Goal: Task Accomplishment & Management: Use online tool/utility

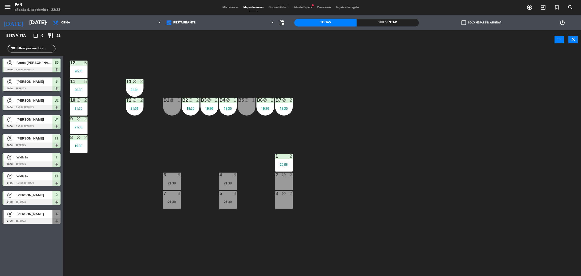
click at [226, 6] on span "Mis reservas" at bounding box center [230, 7] width 21 height 3
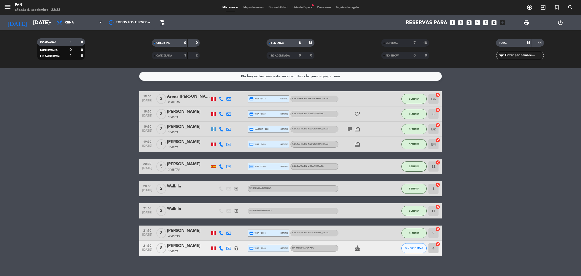
click at [513, 193] on bookings-row "19:30 [DATE] 2 Arena [PERSON_NAME] 2 Visitas credit_card visa * 1474 stripe A l…" at bounding box center [290, 173] width 581 height 164
click at [357, 249] on icon "cake" at bounding box center [357, 248] width 6 height 6
click at [351, 256] on div "No hay notas para este servicio. Haz clic para agregar una 19:30 [DATE] 2 Arena…" at bounding box center [290, 172] width 581 height 208
click at [413, 244] on button "SIN CONFIRMAR" at bounding box center [413, 248] width 25 height 10
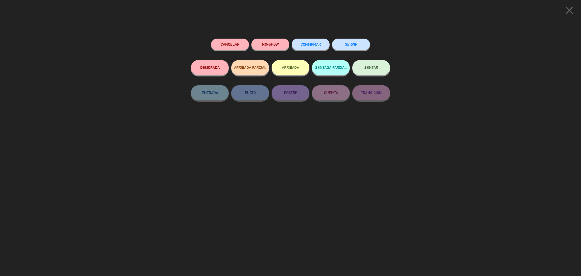
click at [369, 63] on button "SENTAR" at bounding box center [371, 67] width 38 height 15
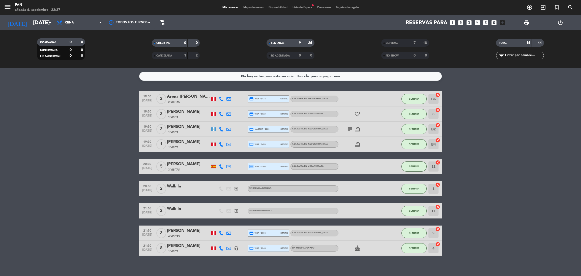
click at [247, 7] on span "Mapa de mesas" at bounding box center [253, 7] width 25 height 3
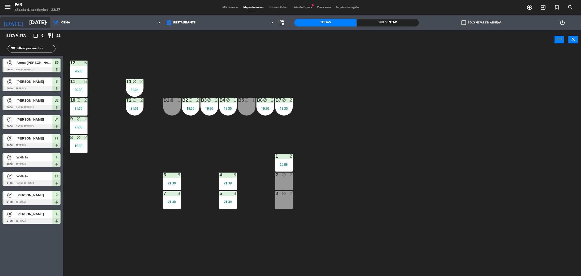
click at [28, 19] on input "[DATE]" at bounding box center [61, 22] width 69 height 11
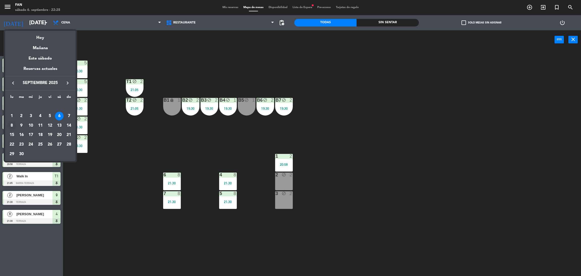
click at [9, 121] on td "8" at bounding box center [12, 126] width 10 height 10
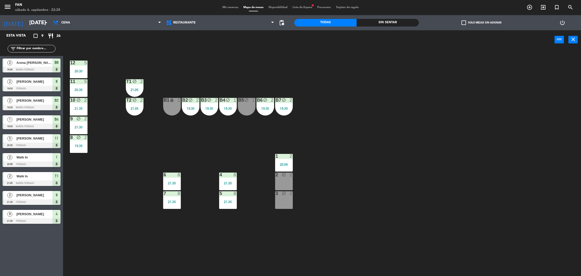
type input "[DATE]"
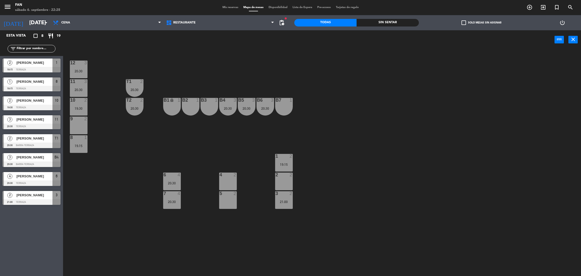
click at [223, 8] on span "Mis reservas" at bounding box center [230, 7] width 21 height 3
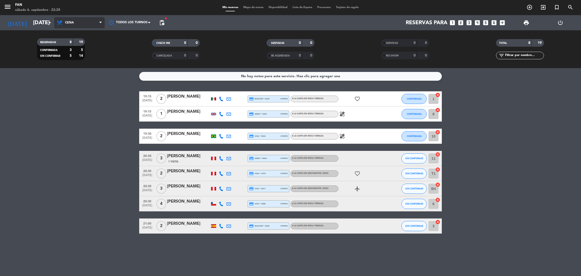
click at [68, 21] on span "Cena" at bounding box center [69, 23] width 9 height 4
click at [74, 41] on div "menu Fan sábado 6. septiembre - 22:28 Mis reservas Mapa de mesas Disponibilidad…" at bounding box center [290, 34] width 581 height 68
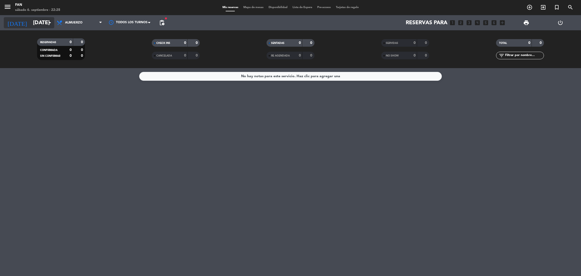
drag, startPoint x: 76, startPoint y: 21, endPoint x: 34, endPoint y: 21, distance: 41.9
click at [34, 21] on div "[DATE] [DATE] arrow_drop_down Todos los servicios Almuerzo Cena Almuerzo Todos …" at bounding box center [290, 22] width 581 height 15
click at [34, 21] on input "[DATE]" at bounding box center [65, 22] width 69 height 11
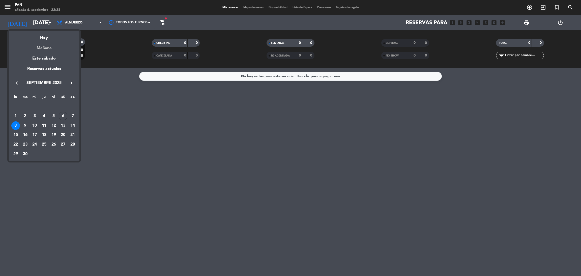
click at [42, 48] on div "Mañana" at bounding box center [44, 46] width 71 height 10
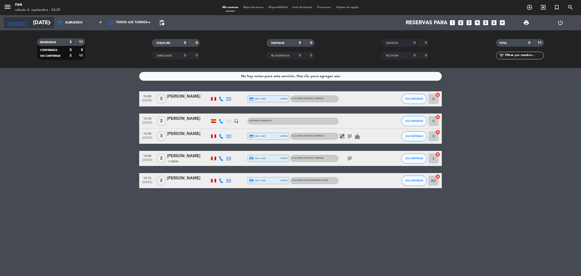
click at [44, 17] on input "[DATE]" at bounding box center [65, 22] width 69 height 11
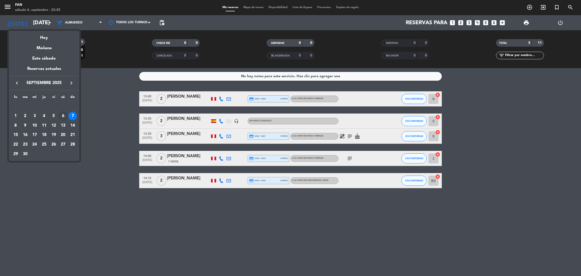
click at [63, 118] on div "6" at bounding box center [63, 116] width 9 height 9
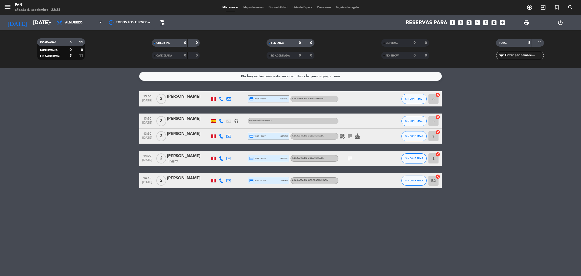
type input "[DATE]"
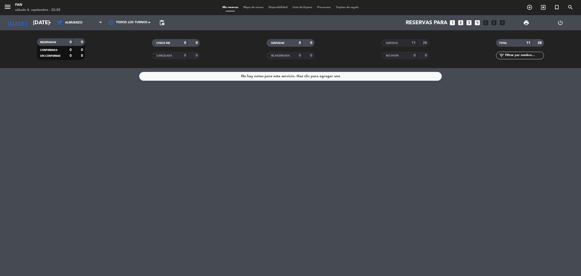
click at [256, 7] on span "Mapa de mesas" at bounding box center [253, 7] width 25 height 3
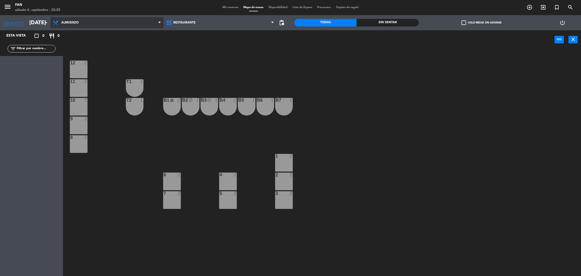
click at [75, 21] on span "Almuerzo" at bounding box center [69, 23] width 17 height 4
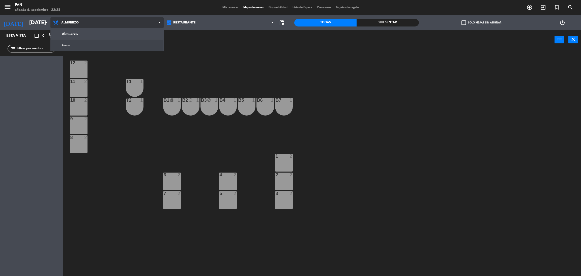
click at [72, 46] on ng-component "menu Fan sábado 6. septiembre - 22:28 Mis reservas Mapa de mesas Disponibilidad…" at bounding box center [290, 139] width 581 height 278
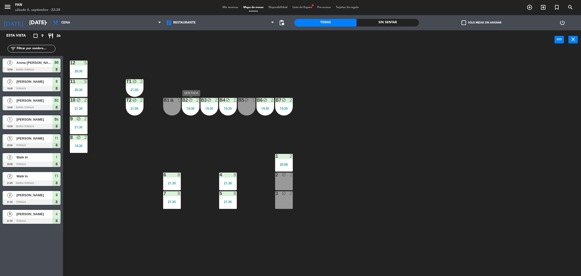
click at [190, 109] on div "19:30" at bounding box center [191, 109] width 18 height 4
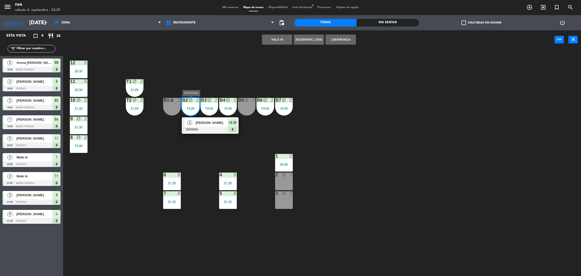
click at [209, 120] on span "[PERSON_NAME]" at bounding box center [212, 122] width 32 height 5
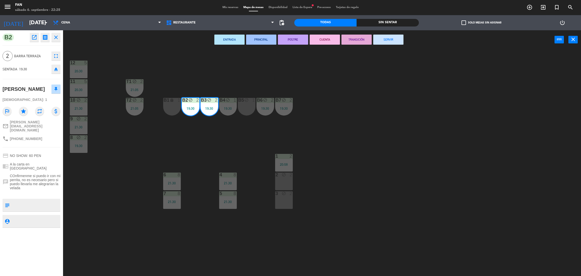
click at [396, 37] on button "SERVIR" at bounding box center [388, 40] width 30 height 10
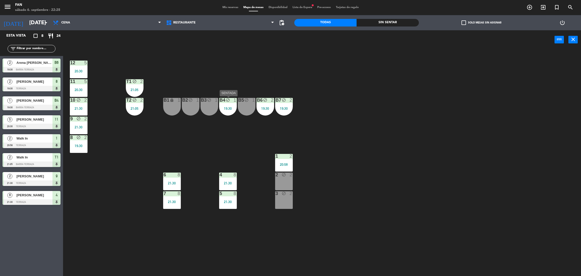
click at [223, 108] on div "19:30" at bounding box center [228, 109] width 18 height 4
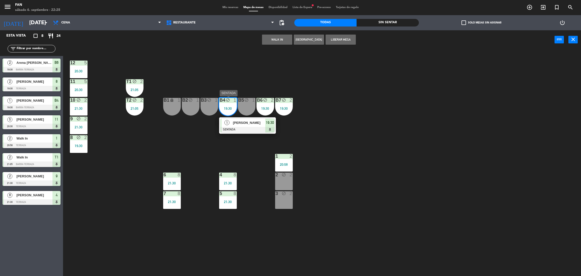
click at [242, 121] on span "[PERSON_NAME]" at bounding box center [249, 122] width 32 height 5
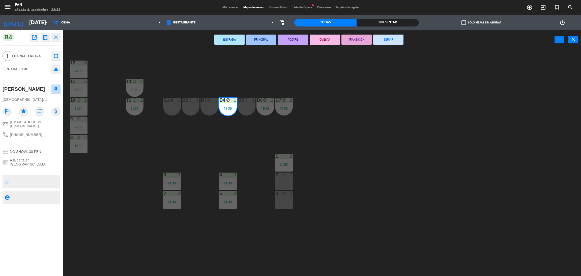
click at [391, 38] on button "SERVIR" at bounding box center [388, 40] width 30 height 10
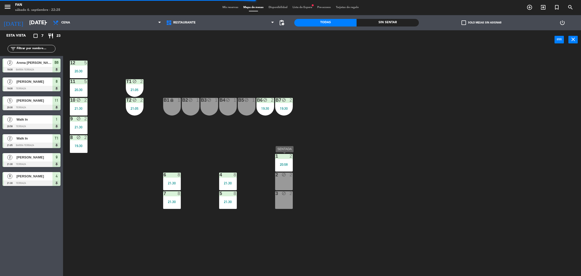
click at [276, 168] on div "1 2 20:58" at bounding box center [284, 163] width 18 height 18
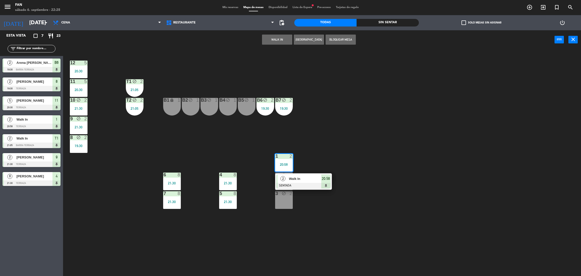
click at [252, 201] on div "12 5 20:30 11 5 20:30 T1 block 2 21:05 10 block 2 21:30 T2 block 2 21:05 B1 loc…" at bounding box center [325, 164] width 512 height 227
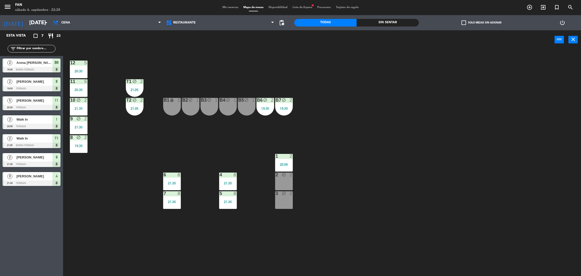
click at [288, 182] on div "2 block 2" at bounding box center [284, 181] width 18 height 18
click at [282, 43] on button "WALK IN" at bounding box center [277, 40] width 30 height 10
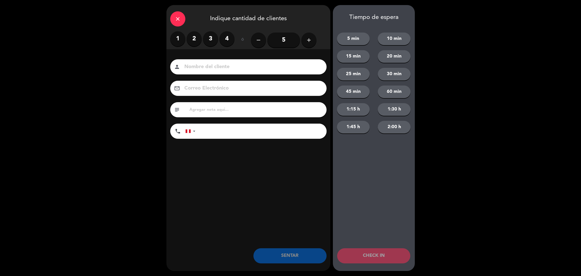
click at [199, 38] on label "2" at bounding box center [194, 38] width 15 height 15
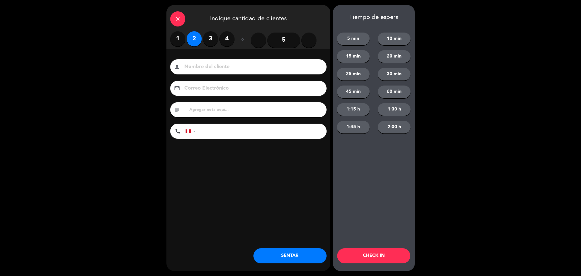
click at [287, 254] on button "SENTAR" at bounding box center [289, 255] width 73 height 15
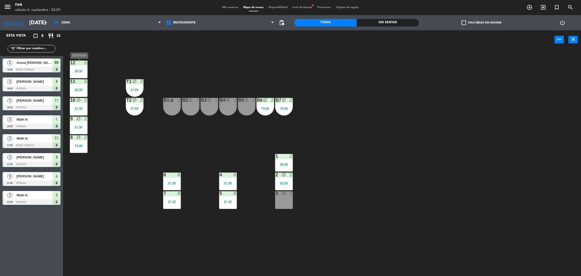
click at [80, 73] on div "12 5 20:30" at bounding box center [79, 70] width 18 height 18
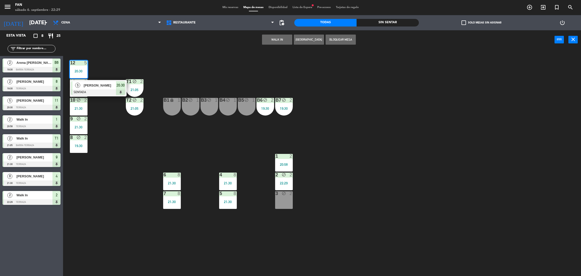
click at [107, 119] on div "12 5 20:30 5 [PERSON_NAME] SENTADA 20:30 11 5 20:30 T1 block 2 21:05 10 block 2…" at bounding box center [325, 164] width 512 height 227
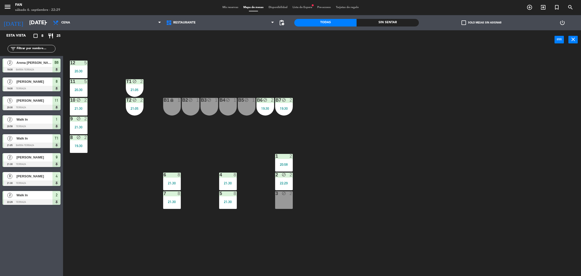
click at [72, 108] on div "21:30" at bounding box center [79, 109] width 18 height 4
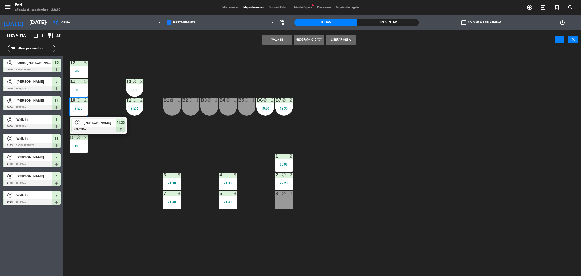
click at [134, 156] on div "12 5 20:30 11 5 20:30 T1 block 2 21:05 10 block 2 21:30 2 [PERSON_NAME] SENTADA…" at bounding box center [325, 164] width 512 height 227
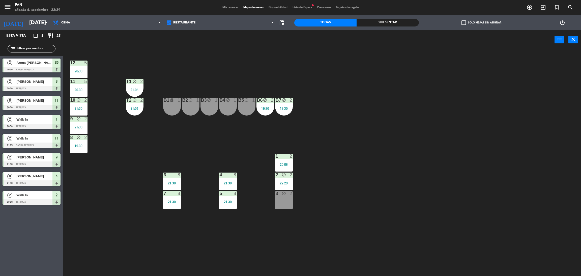
click at [80, 150] on div "8 block 2 19:30" at bounding box center [79, 144] width 18 height 18
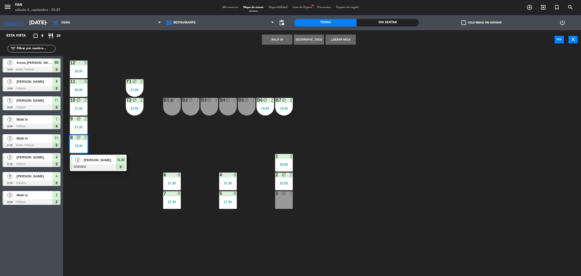
click at [130, 132] on div "12 5 20:30 11 5 20:30 T1 block 2 21:05 10 block 2 21:30 T2 block 2 21:05 B1 loc…" at bounding box center [325, 164] width 512 height 227
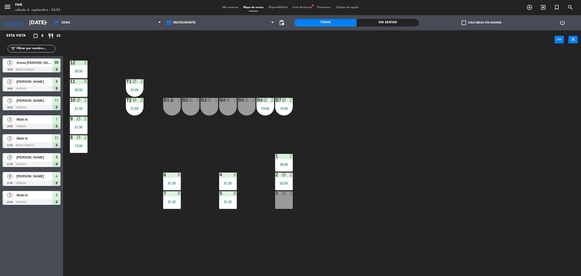
click at [231, 8] on span "Mis reservas" at bounding box center [230, 7] width 21 height 3
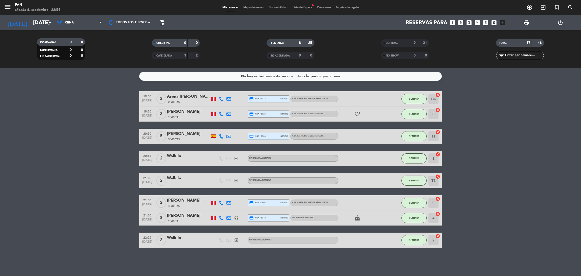
click at [190, 131] on div "[PERSON_NAME]" at bounding box center [188, 134] width 43 height 7
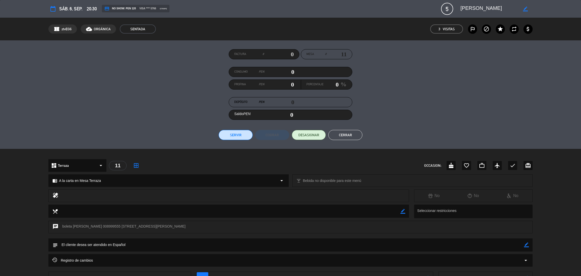
click at [580, 85] on div "Factura # Mesa # 11 Consumo PEN 0 Propina PEN 0 Porcentaje 0 % Depósito PEN 0 S…" at bounding box center [290, 94] width 581 height 108
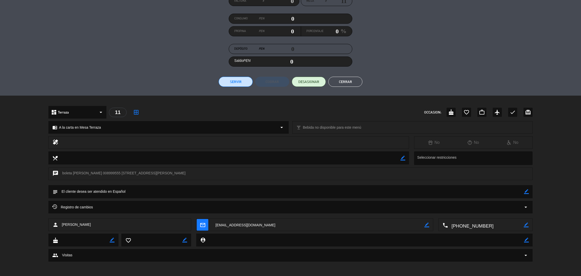
scroll to position [53, 0]
drag, startPoint x: 137, startPoint y: 173, endPoint x: 122, endPoint y: 172, distance: 14.9
click at [122, 172] on div "chat boleta [PERSON_NAME] 008999555 [STREET_ADDRESS][PERSON_NAME]" at bounding box center [290, 173] width 484 height 13
drag, startPoint x: 120, startPoint y: 172, endPoint x: 139, endPoint y: 173, distance: 19.2
click at [139, 173] on div "chat boleta [PERSON_NAME] 008999555 [STREET_ADDRESS][PERSON_NAME]" at bounding box center [290, 173] width 484 height 13
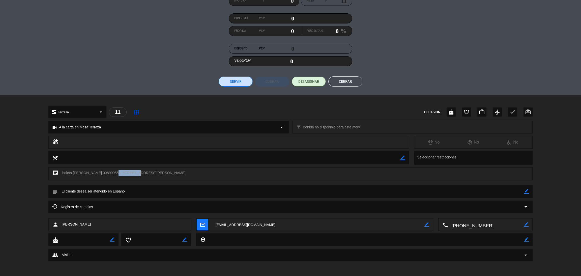
copy div "008999555"
drag, startPoint x: 71, startPoint y: 173, endPoint x: 139, endPoint y: 172, distance: 67.3
click at [139, 172] on div "chat boleta [PERSON_NAME] 008999555 [STREET_ADDRESS][PERSON_NAME]" at bounding box center [290, 173] width 484 height 13
copy div "[PERSON_NAME] 008999555"
click at [572, 230] on div "person [PERSON_NAME] mail_outline border_color local_phone border_color" at bounding box center [290, 225] width 581 height 15
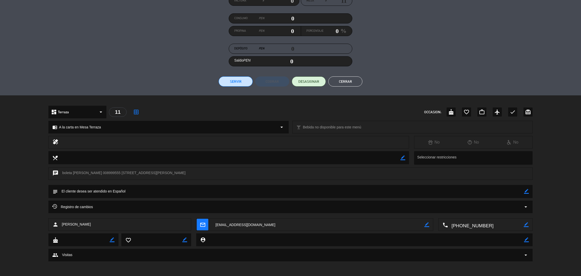
click at [342, 84] on button "Cerrar" at bounding box center [345, 81] width 34 height 10
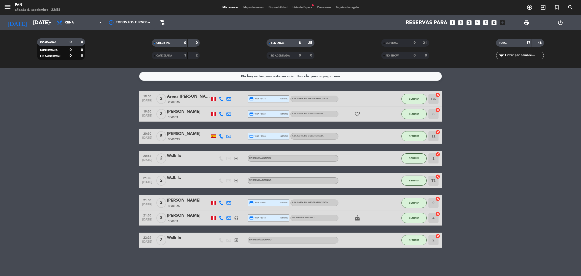
click at [250, 8] on span "Mapa de mesas" at bounding box center [253, 7] width 25 height 3
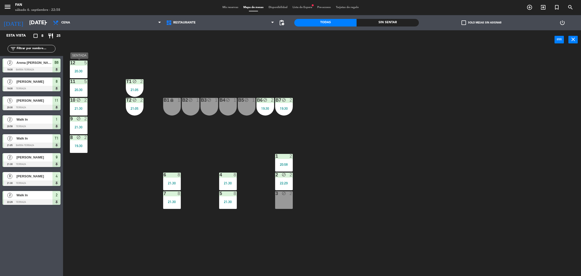
click at [83, 75] on div "12 5 20:30" at bounding box center [79, 70] width 18 height 18
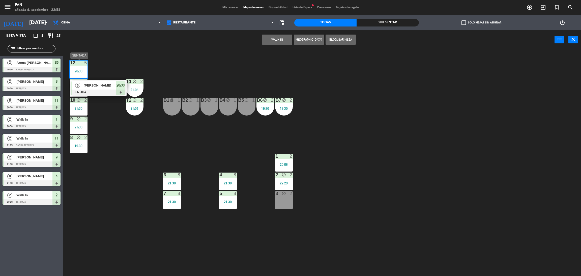
click at [102, 86] on span "[PERSON_NAME]" at bounding box center [100, 85] width 32 height 5
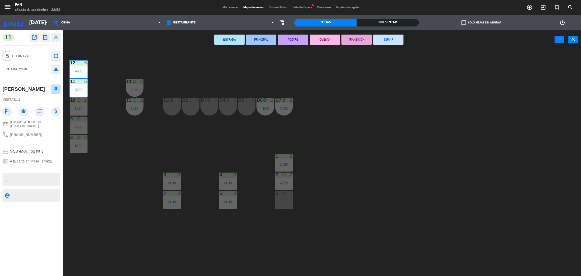
click at [388, 38] on button "SERVIR" at bounding box center [388, 40] width 30 height 10
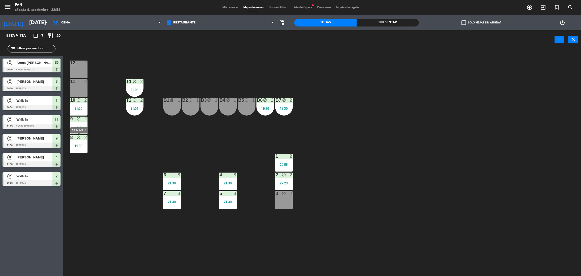
click at [77, 147] on div "19:30" at bounding box center [79, 146] width 18 height 4
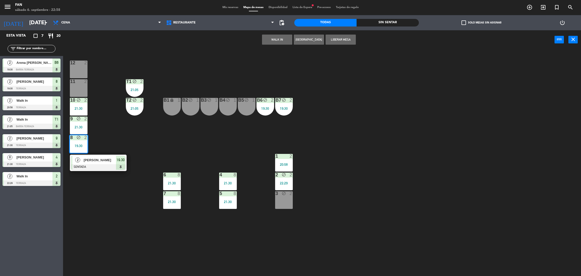
click at [93, 158] on span "[PERSON_NAME]" at bounding box center [100, 159] width 32 height 5
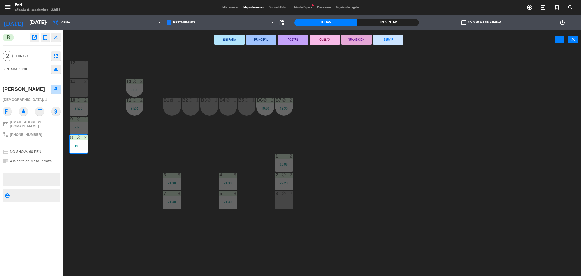
click at [389, 35] on button "SERVIR" at bounding box center [388, 40] width 30 height 10
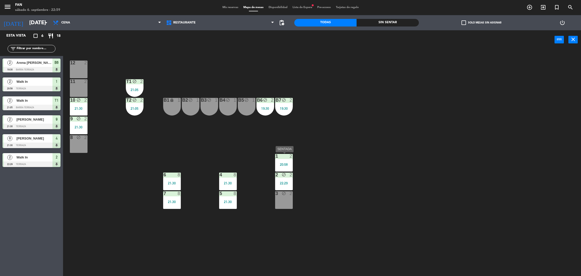
click at [284, 166] on div "1 2 20:58" at bounding box center [284, 163] width 18 height 18
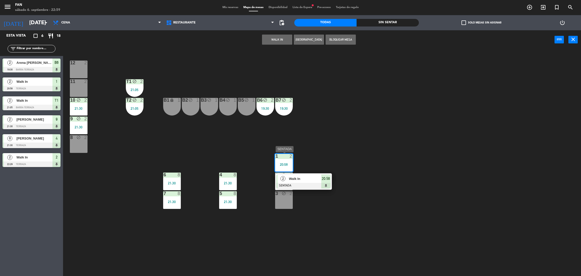
click at [304, 187] on div at bounding box center [303, 186] width 54 height 6
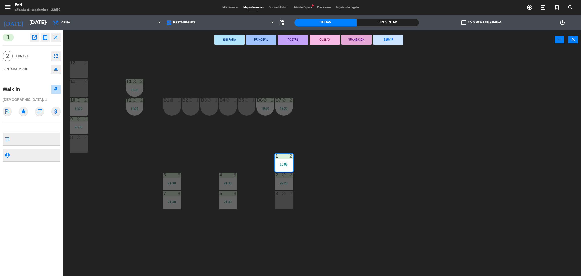
click at [384, 39] on button "SERVIR" at bounding box center [388, 40] width 30 height 10
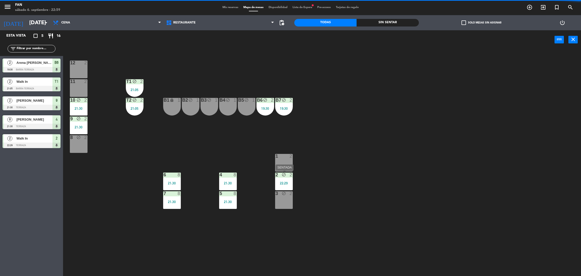
click at [289, 179] on div "2 block 2 22:29" at bounding box center [284, 181] width 18 height 18
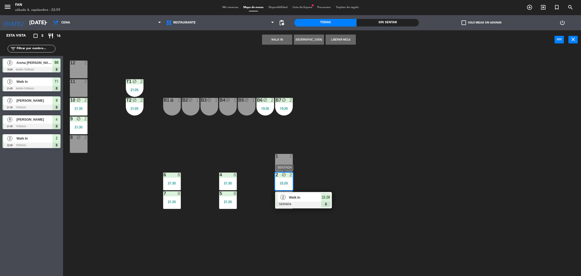
click at [303, 204] on div at bounding box center [303, 204] width 54 height 6
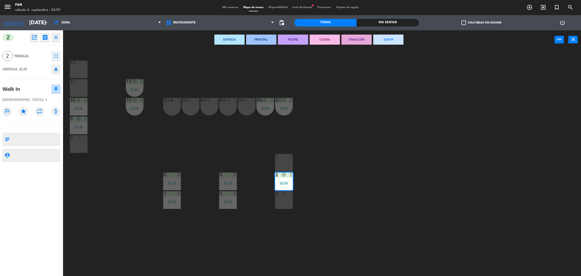
click at [398, 39] on button "SERVIR" at bounding box center [388, 40] width 30 height 10
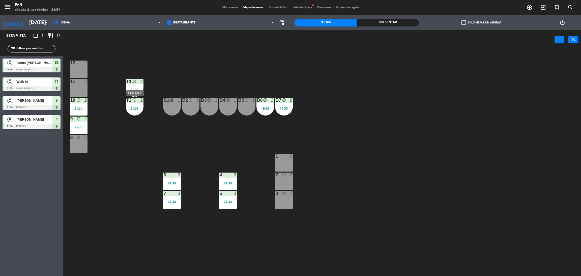
click at [141, 105] on div "T2 block 2 21:05" at bounding box center [135, 107] width 18 height 18
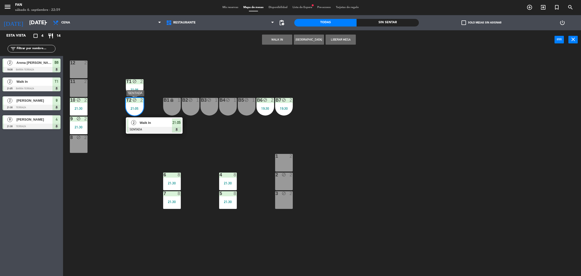
click at [158, 128] on div at bounding box center [154, 130] width 54 height 6
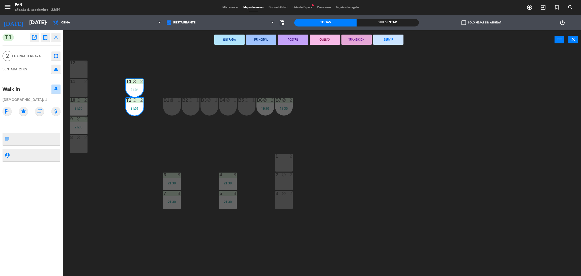
click at [390, 36] on button "SERVIR" at bounding box center [388, 40] width 30 height 10
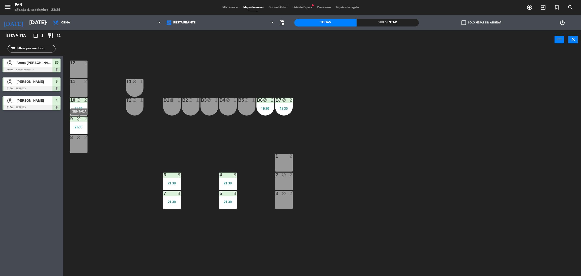
click at [75, 125] on div "21:30" at bounding box center [79, 127] width 18 height 4
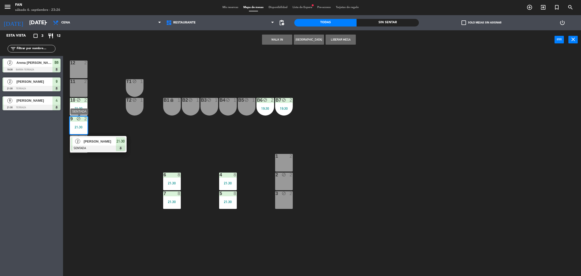
click at [102, 140] on span "[PERSON_NAME]" at bounding box center [100, 141] width 32 height 5
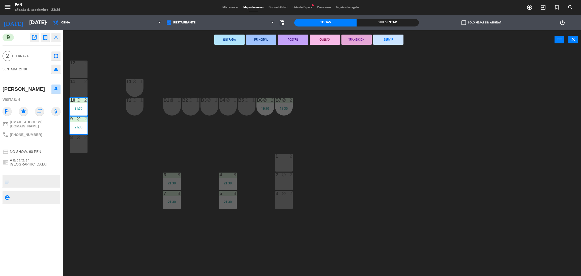
click at [394, 40] on button "SERVIR" at bounding box center [388, 40] width 30 height 10
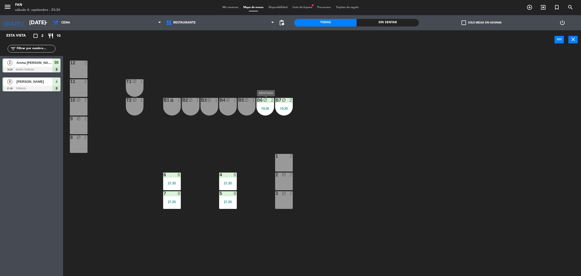
click at [267, 108] on div "19:30" at bounding box center [265, 109] width 18 height 4
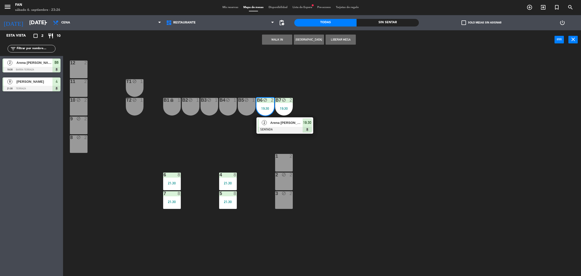
click at [277, 124] on span "Arena [PERSON_NAME]" at bounding box center [286, 122] width 32 height 5
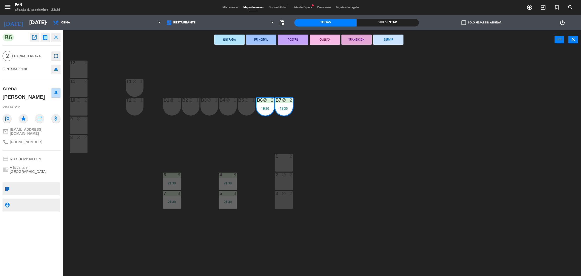
click at [393, 42] on button "SERVIR" at bounding box center [388, 40] width 30 height 10
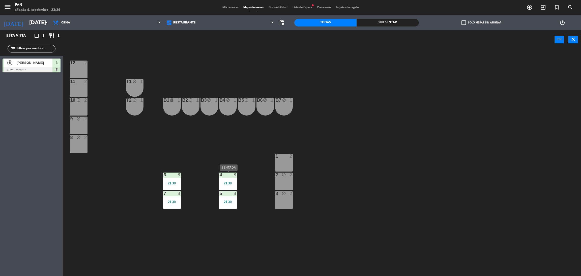
click at [233, 181] on div "4 8 21:30" at bounding box center [228, 181] width 18 height 18
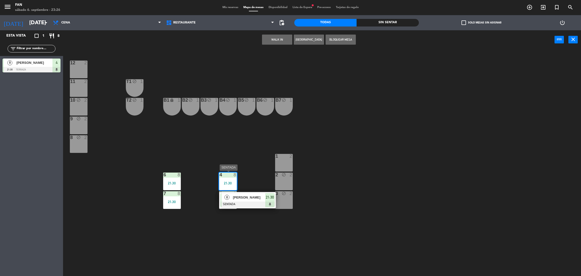
click at [237, 197] on span "[PERSON_NAME]" at bounding box center [249, 197] width 32 height 5
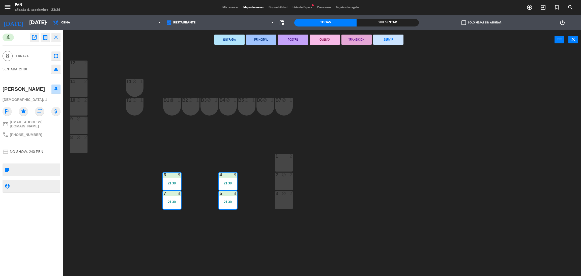
click at [388, 38] on button "SERVIR" at bounding box center [388, 40] width 30 height 10
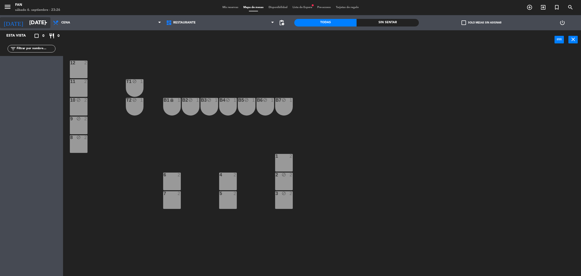
click at [34, 28] on input "[DATE]" at bounding box center [61, 22] width 69 height 11
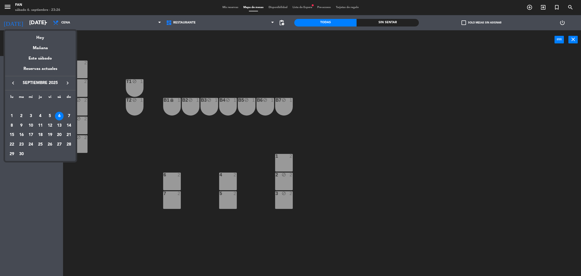
click at [127, 59] on div at bounding box center [290, 138] width 581 height 276
